Goal: Task Accomplishment & Management: Manage account settings

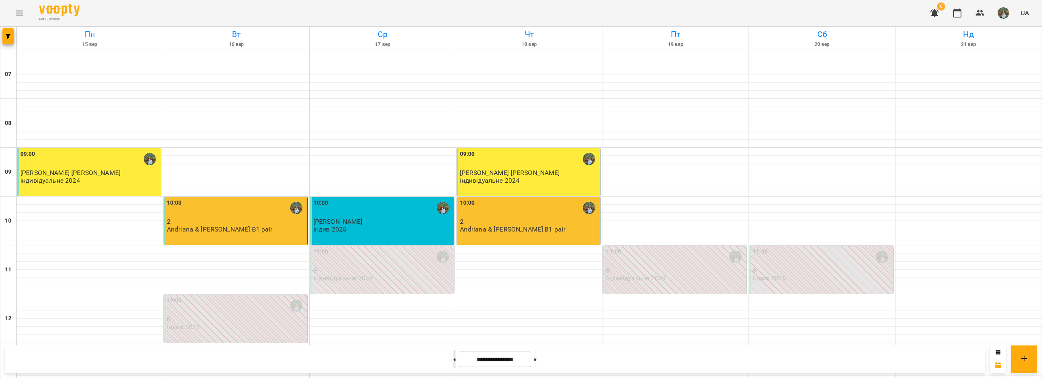
click at [453, 357] on button at bounding box center [454, 359] width 2 height 18
type input "**********"
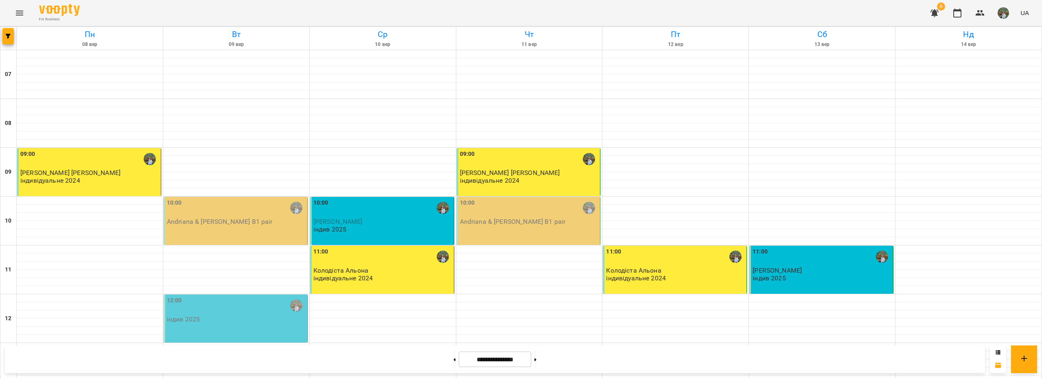
scroll to position [244, 0]
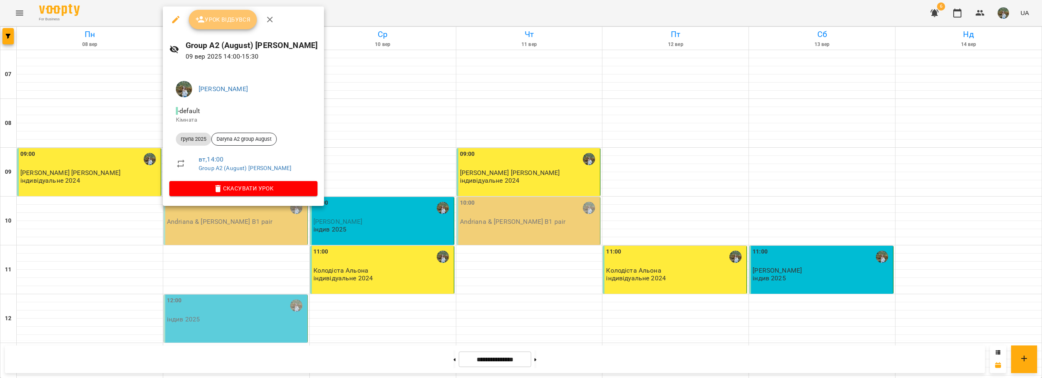
click at [232, 20] on span "Урок відбувся" at bounding box center [222, 20] width 55 height 10
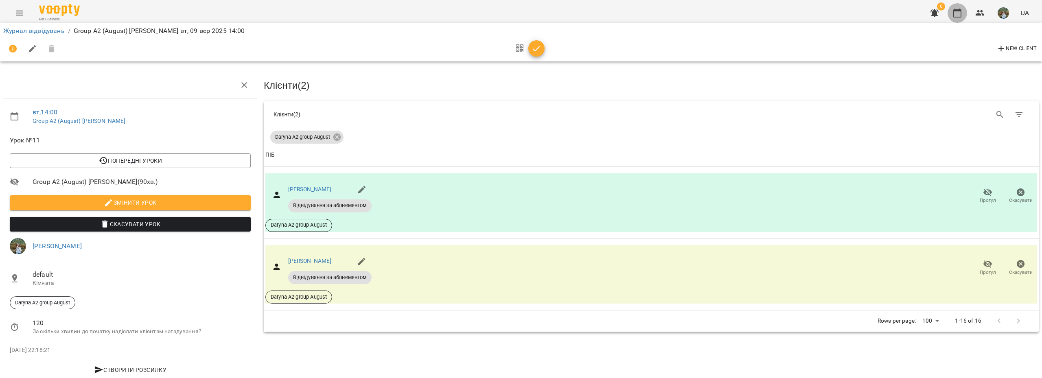
click at [957, 9] on icon "button" at bounding box center [957, 13] width 10 height 10
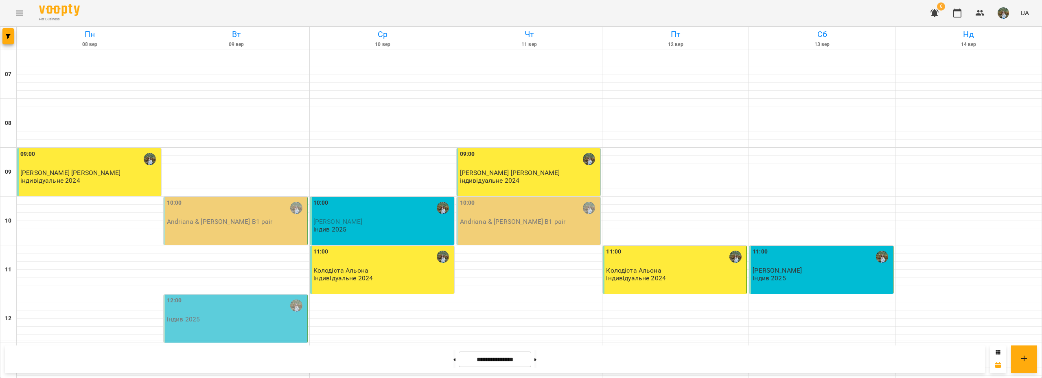
scroll to position [81, 0]
click at [796, 267] on p "[PERSON_NAME]" at bounding box center [822, 270] width 139 height 7
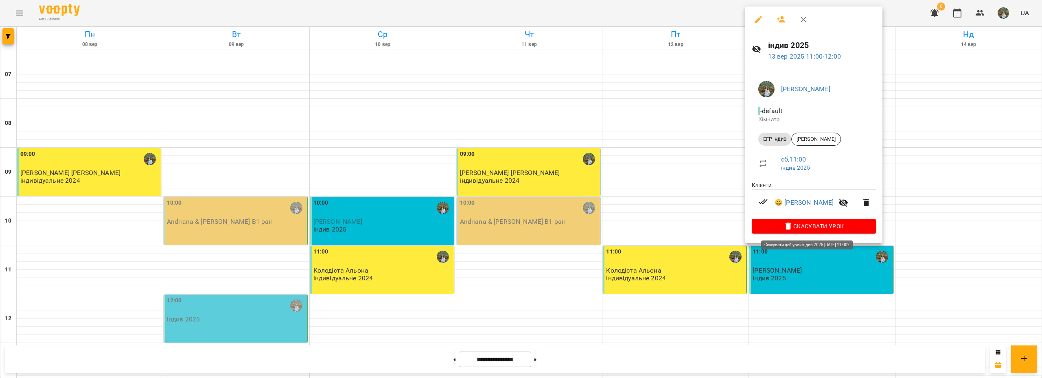
click at [810, 228] on span "Скасувати Урок" at bounding box center [813, 226] width 111 height 10
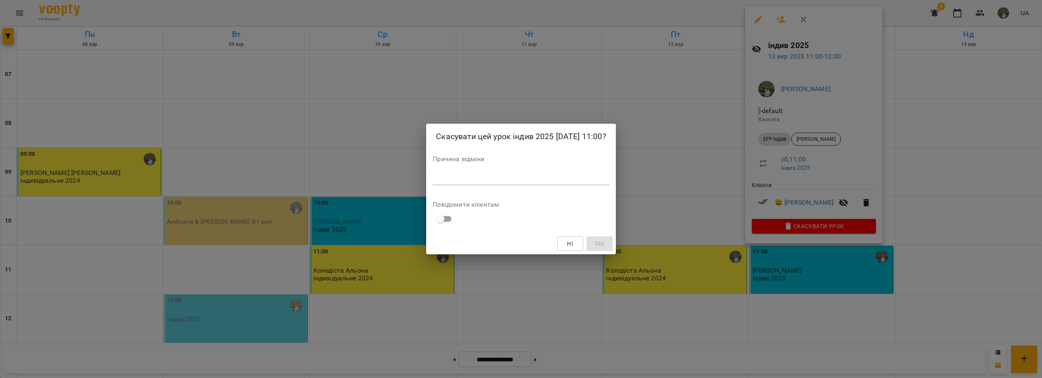
click at [468, 173] on div "*" at bounding box center [521, 178] width 176 height 13
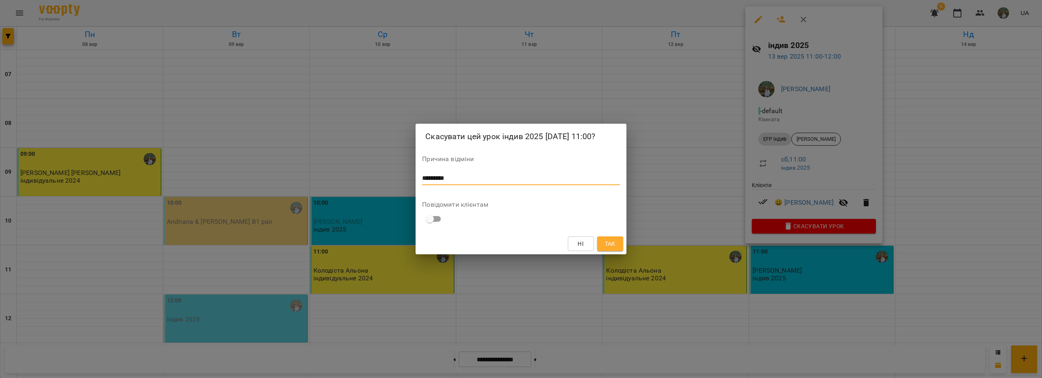
type textarea "*********"
click at [607, 237] on button "Так" at bounding box center [610, 243] width 26 height 15
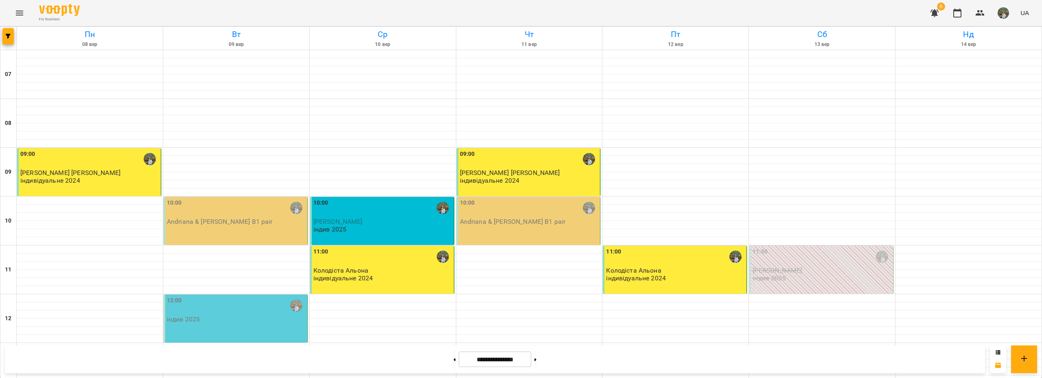
scroll to position [326, 0]
click at [536, 361] on button at bounding box center [535, 359] width 2 height 18
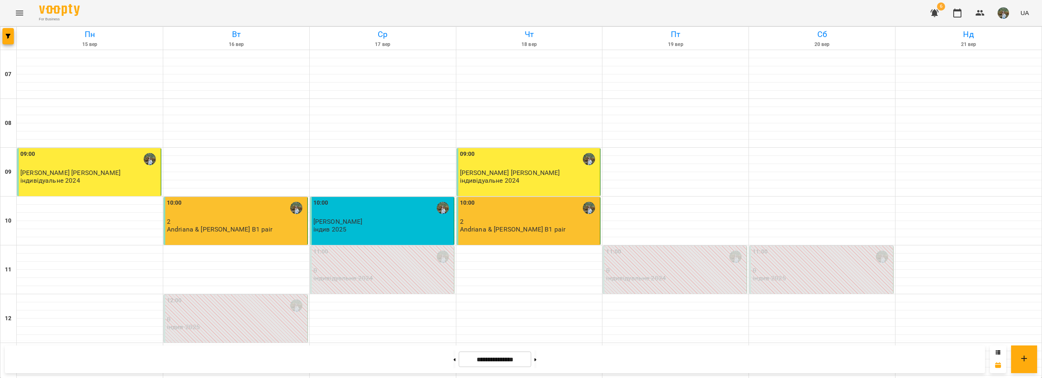
scroll to position [81, 0]
click at [453, 364] on button at bounding box center [454, 359] width 2 height 18
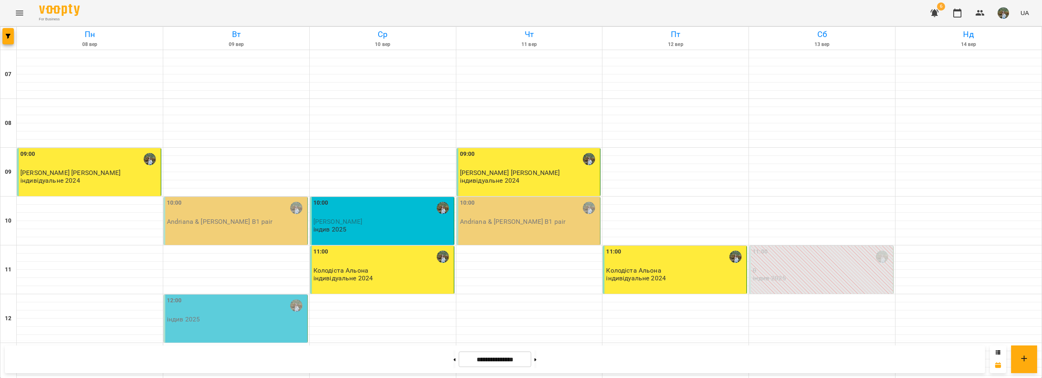
scroll to position [116, 0]
drag, startPoint x: 543, startPoint y: 355, endPoint x: 519, endPoint y: 341, distance: 27.3
click at [536, 355] on button at bounding box center [535, 359] width 2 height 18
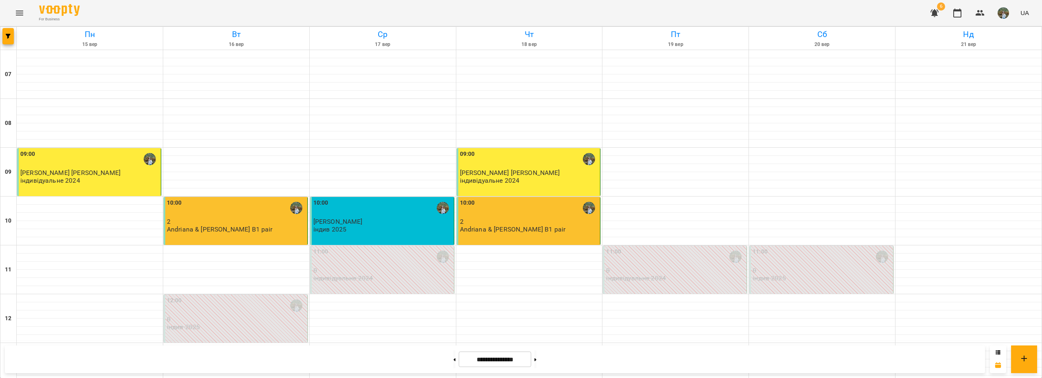
scroll to position [75, 0]
click at [453, 359] on icon at bounding box center [454, 359] width 2 height 3
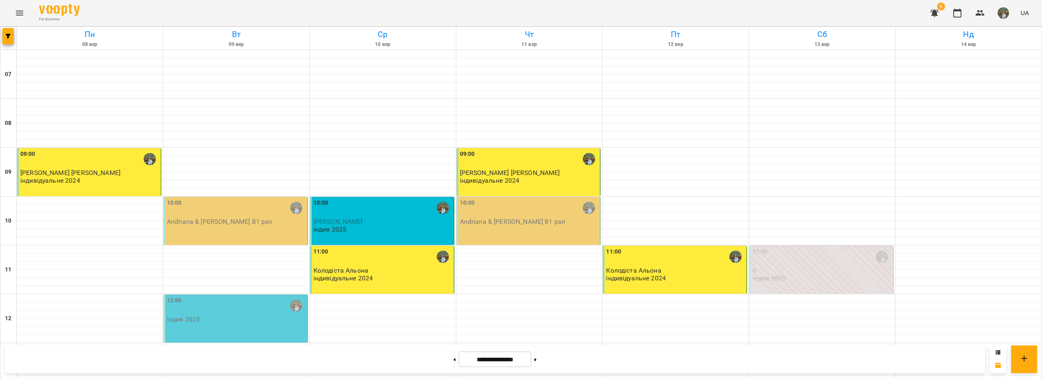
scroll to position [81, 0]
click at [536, 360] on button at bounding box center [535, 359] width 2 height 18
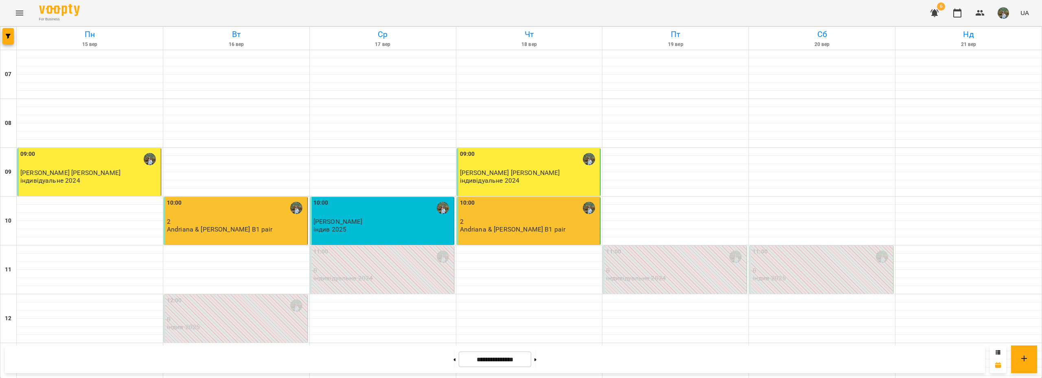
scroll to position [244, 0]
click at [429, 359] on div "**********" at bounding box center [495, 360] width 980 height 28
click at [453, 359] on button at bounding box center [454, 359] width 2 height 18
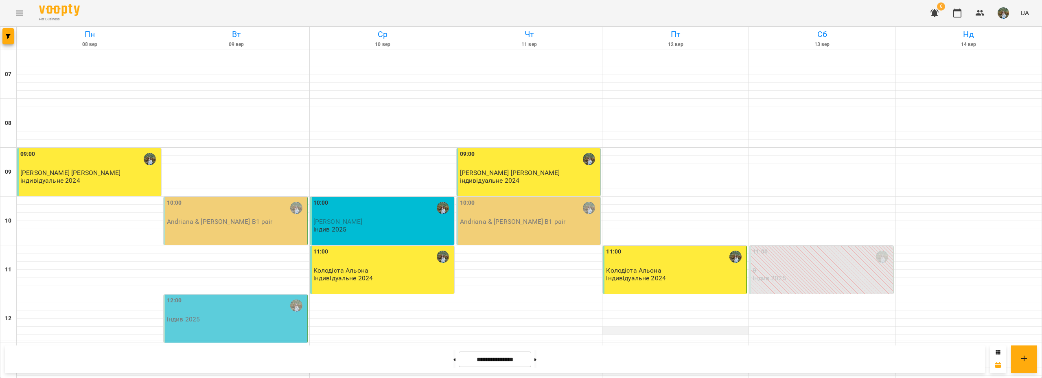
scroll to position [197, 0]
click at [536, 361] on button at bounding box center [535, 359] width 2 height 18
type input "**********"
